Goal: Information Seeking & Learning: Learn about a topic

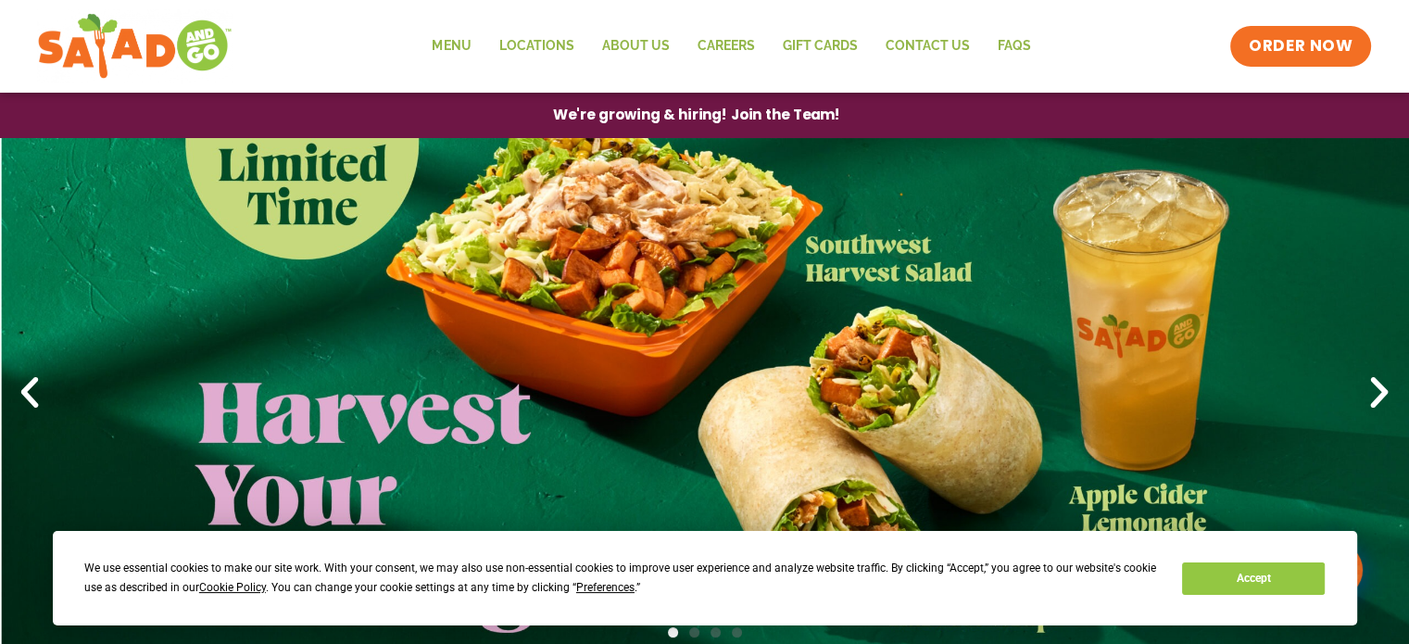
click at [795, 120] on span "We're growing & hiring! Join the Team!" at bounding box center [696, 115] width 287 height 14
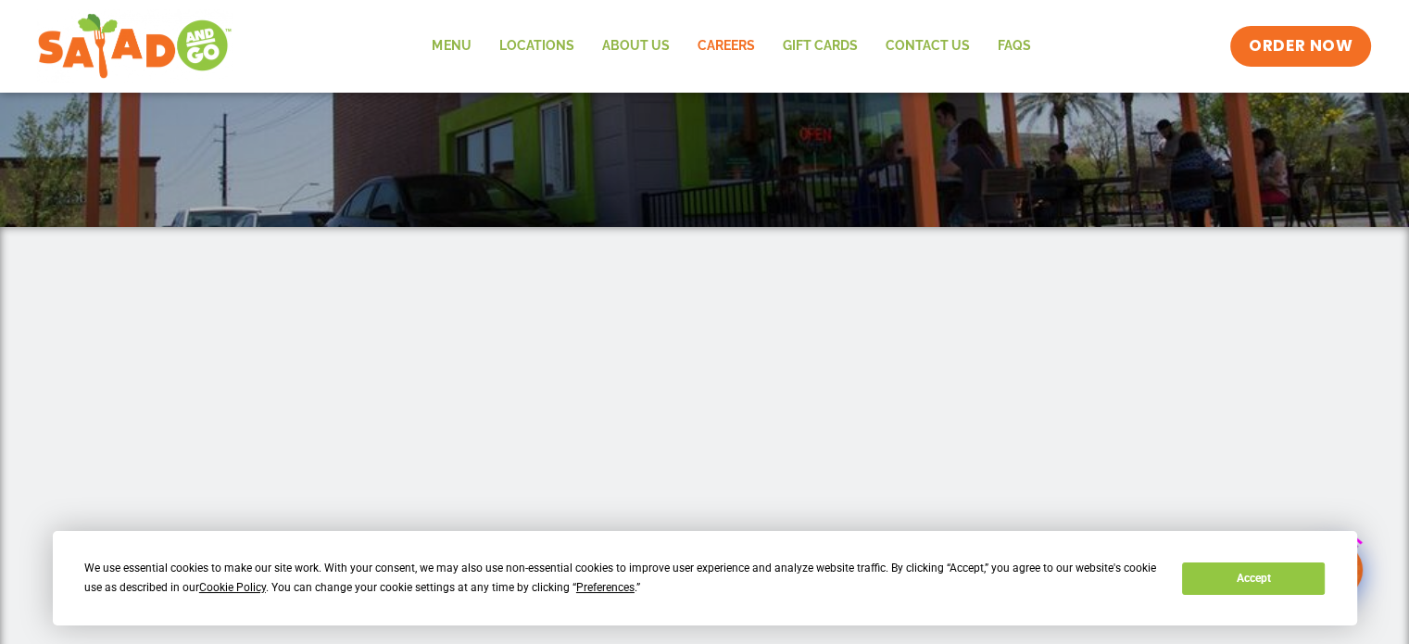
scroll to position [189, 0]
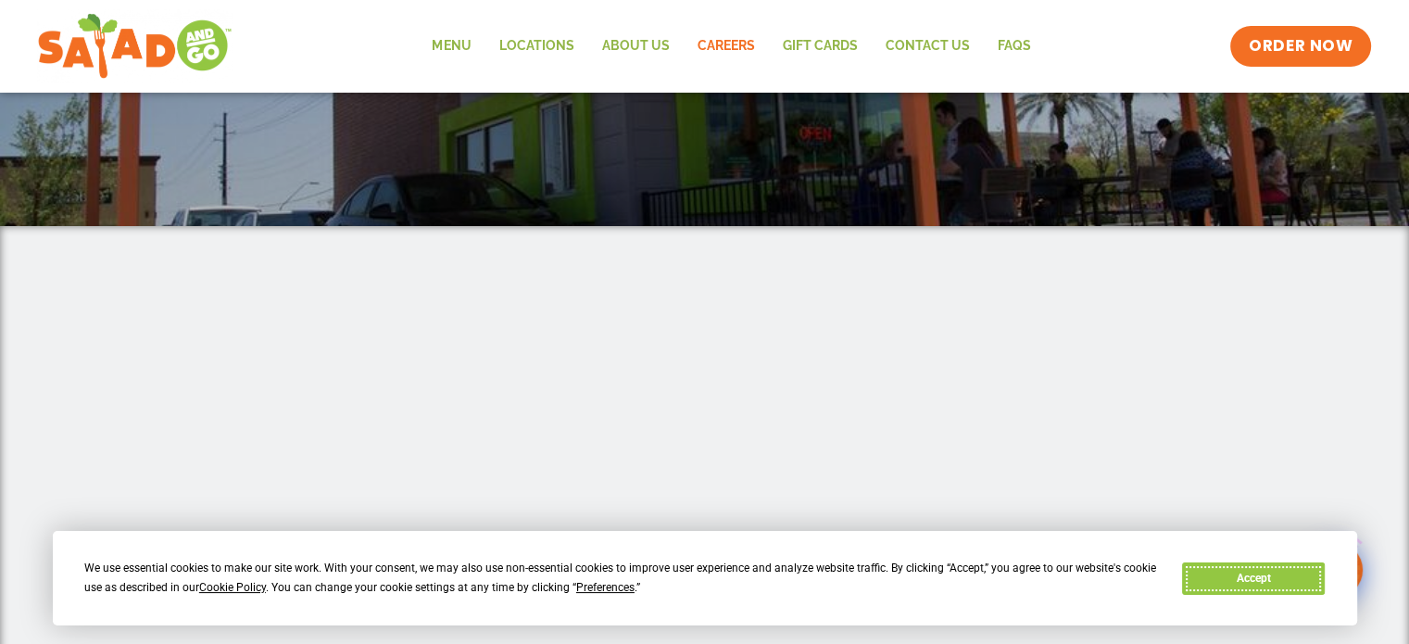
click at [1294, 574] on button "Accept" at bounding box center [1253, 578] width 143 height 32
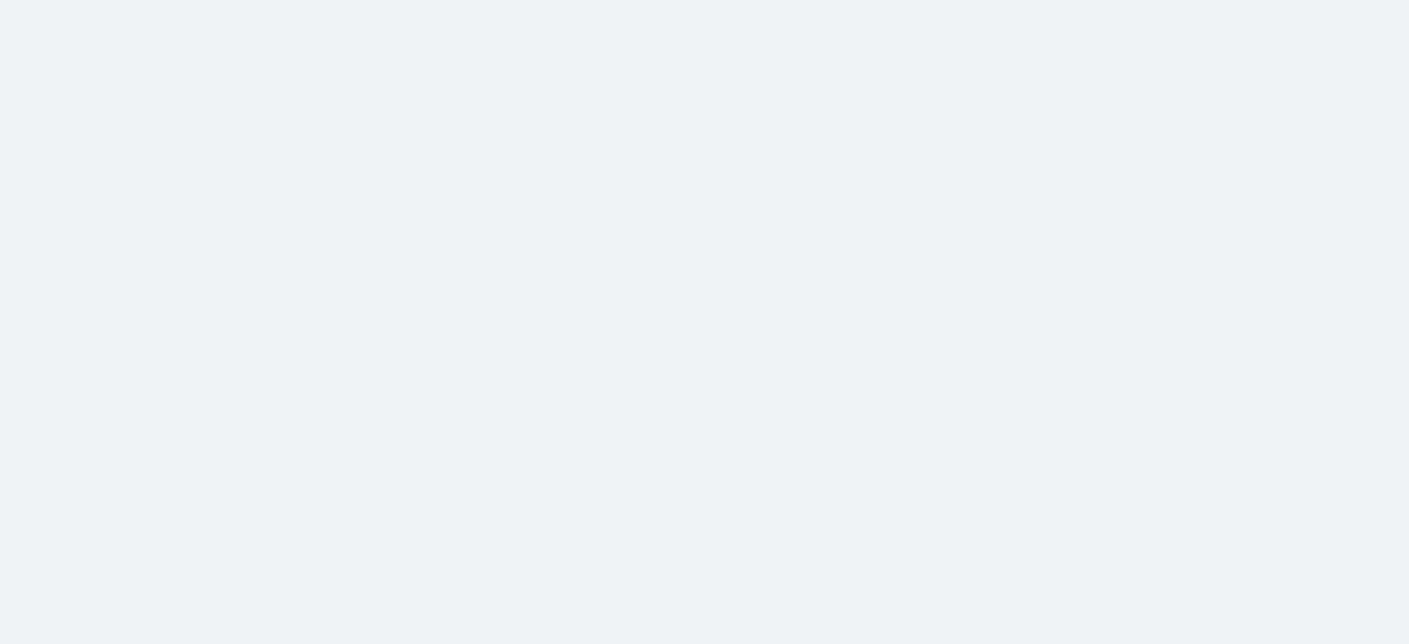
scroll to position [345, 0]
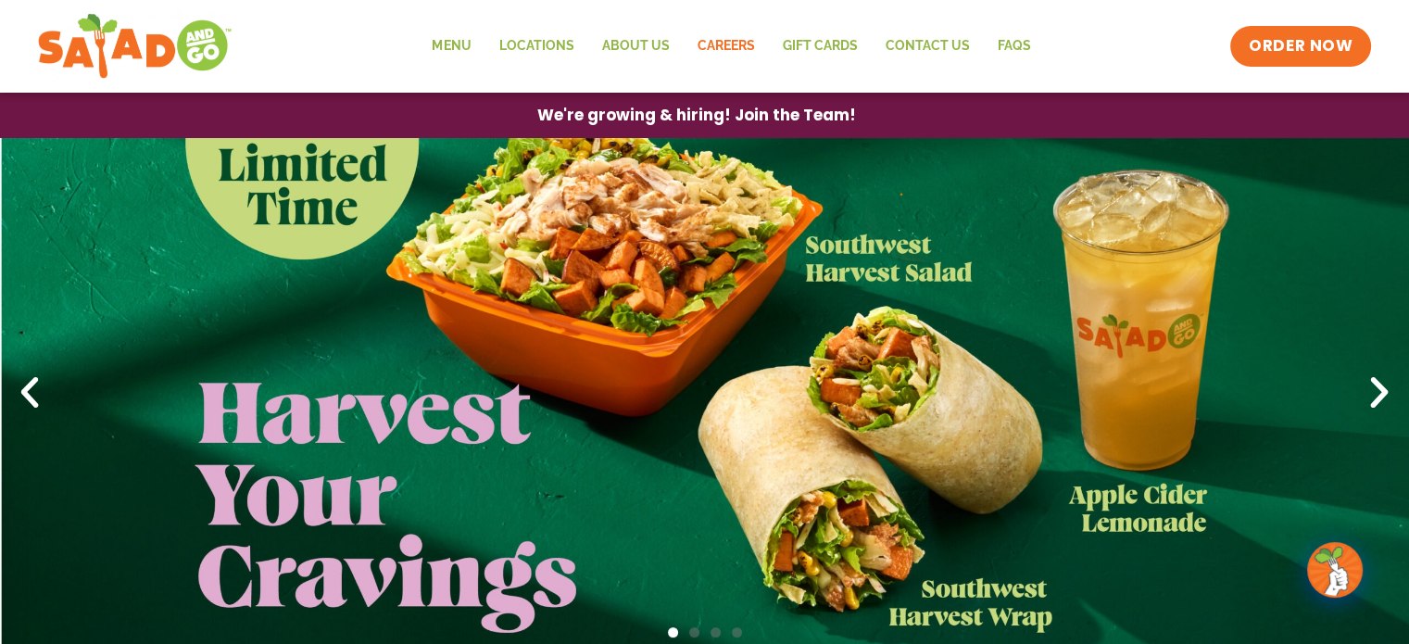
click at [742, 41] on link "Careers" at bounding box center [725, 46] width 85 height 43
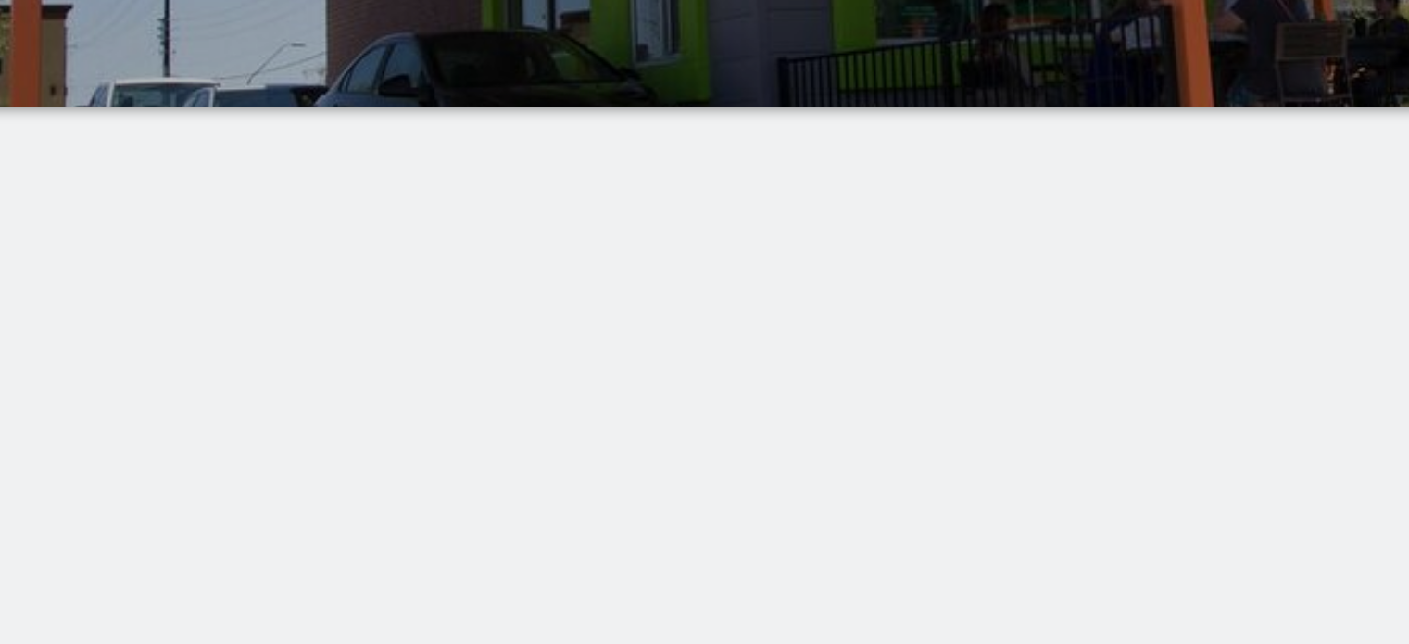
scroll to position [206, 0]
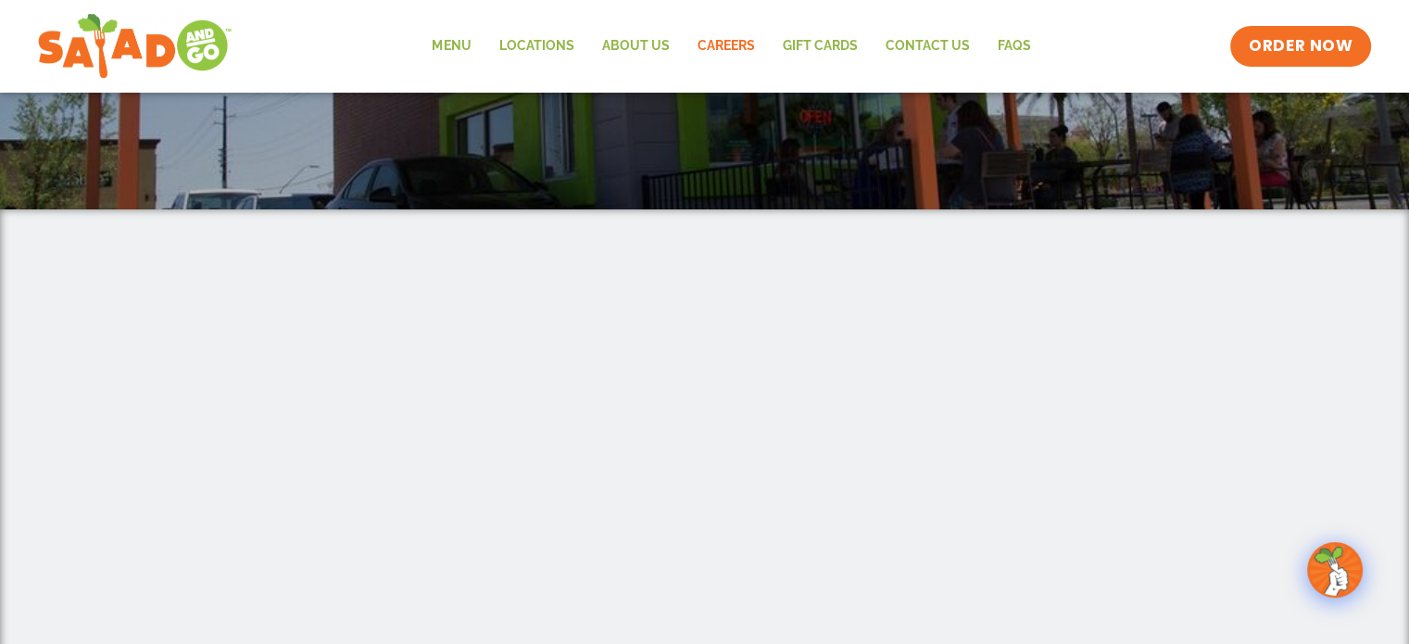
scroll to position [204, 0]
